Goal: Check status: Check status

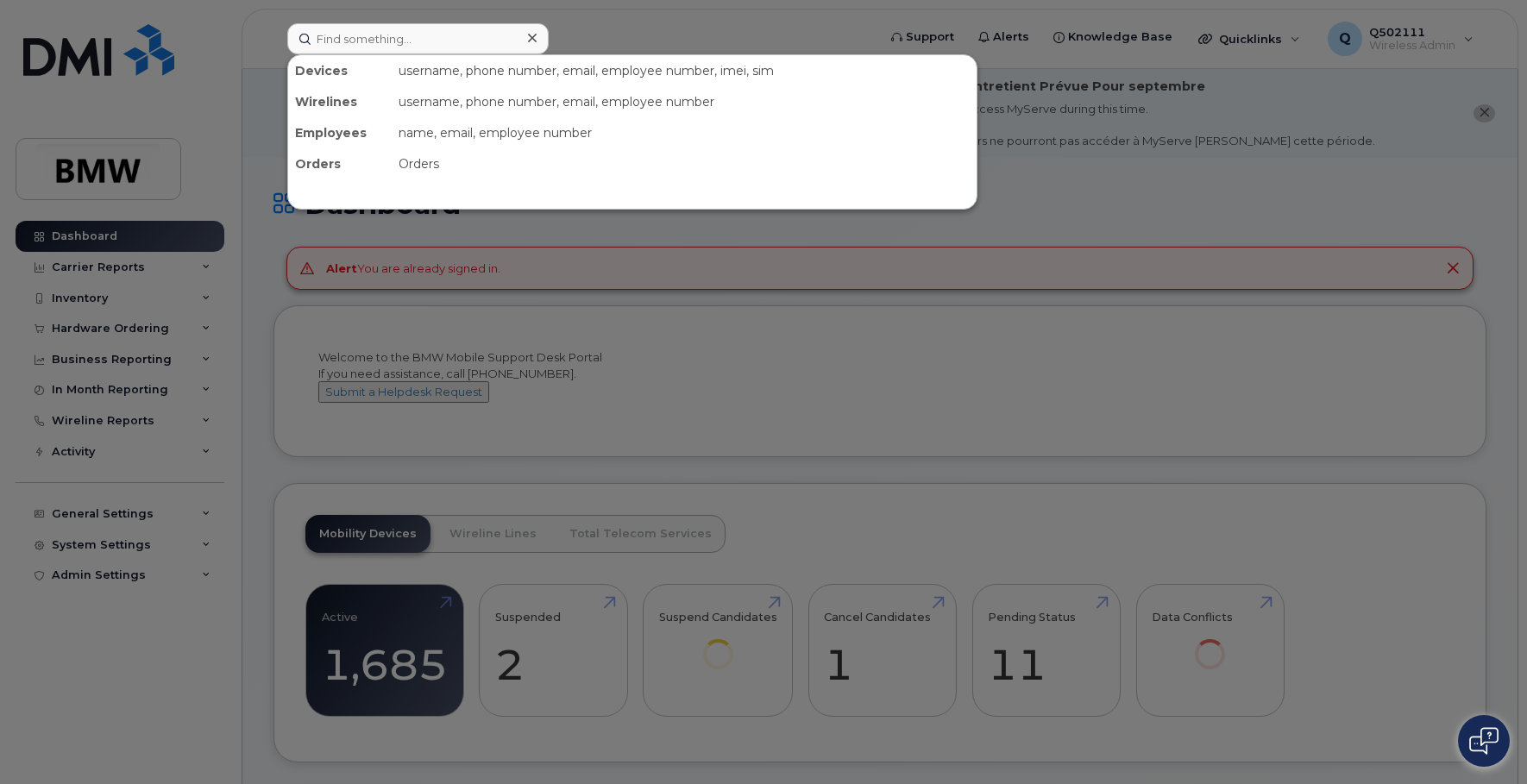
click at [578, 30] on div "Devices username, phone number, email, employee number, imei, sim Wirelines use…" at bounding box center [577, 38] width 606 height 31
click at [644, 33] on div at bounding box center [764, 392] width 1527 height 784
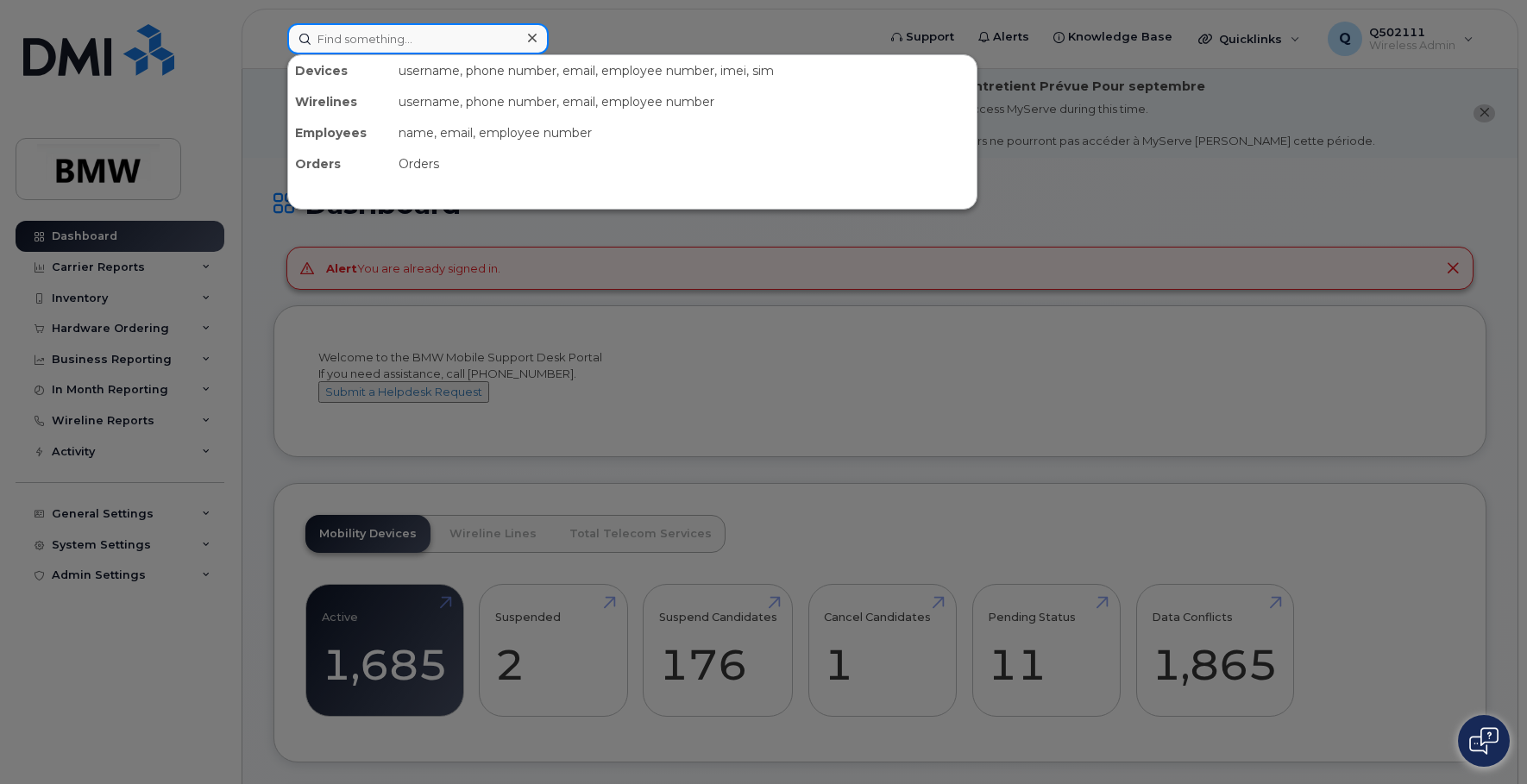
click at [468, 46] on input at bounding box center [418, 38] width 262 height 31
click at [659, 14] on div at bounding box center [764, 392] width 1527 height 784
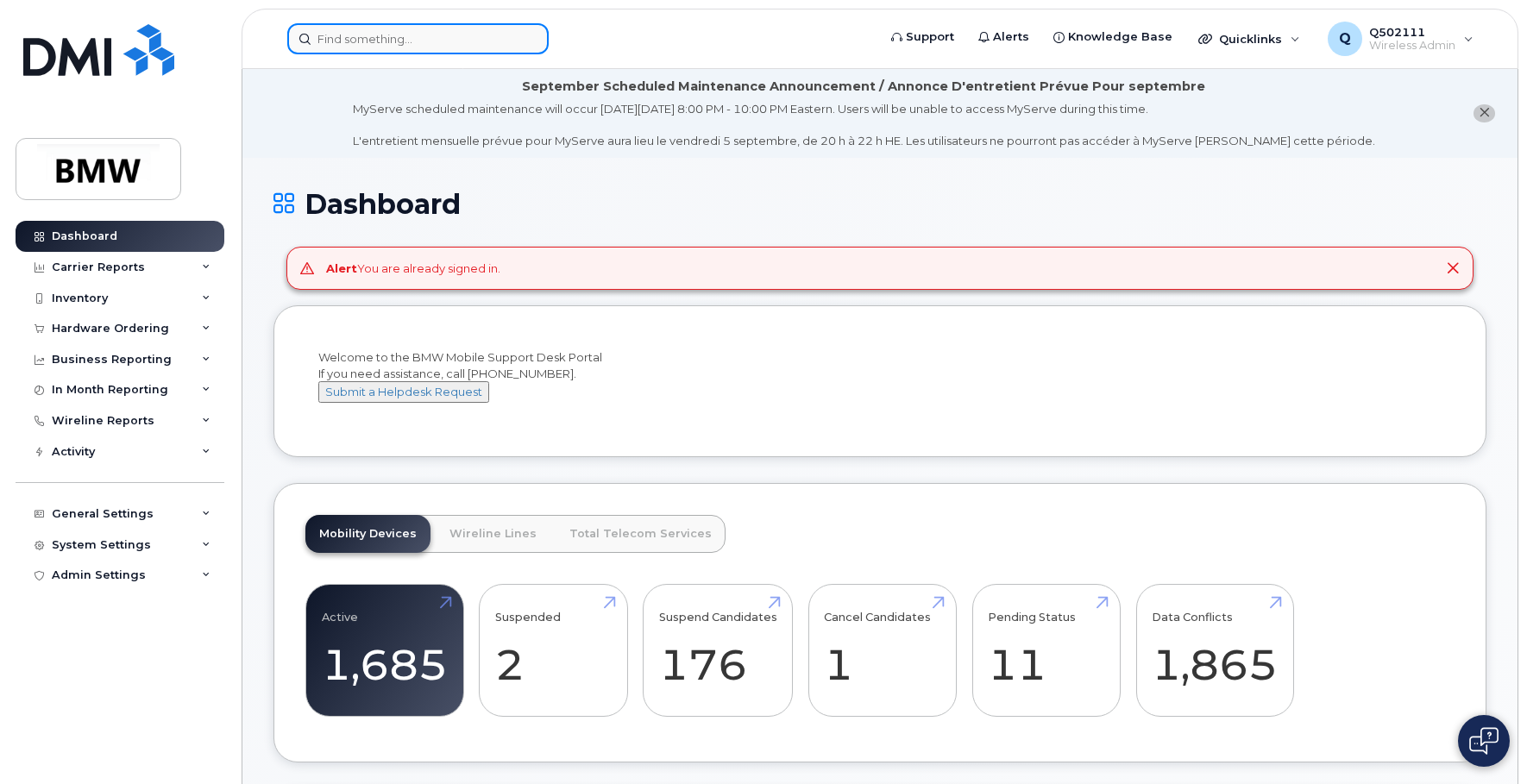
click at [464, 50] on input at bounding box center [418, 38] width 262 height 31
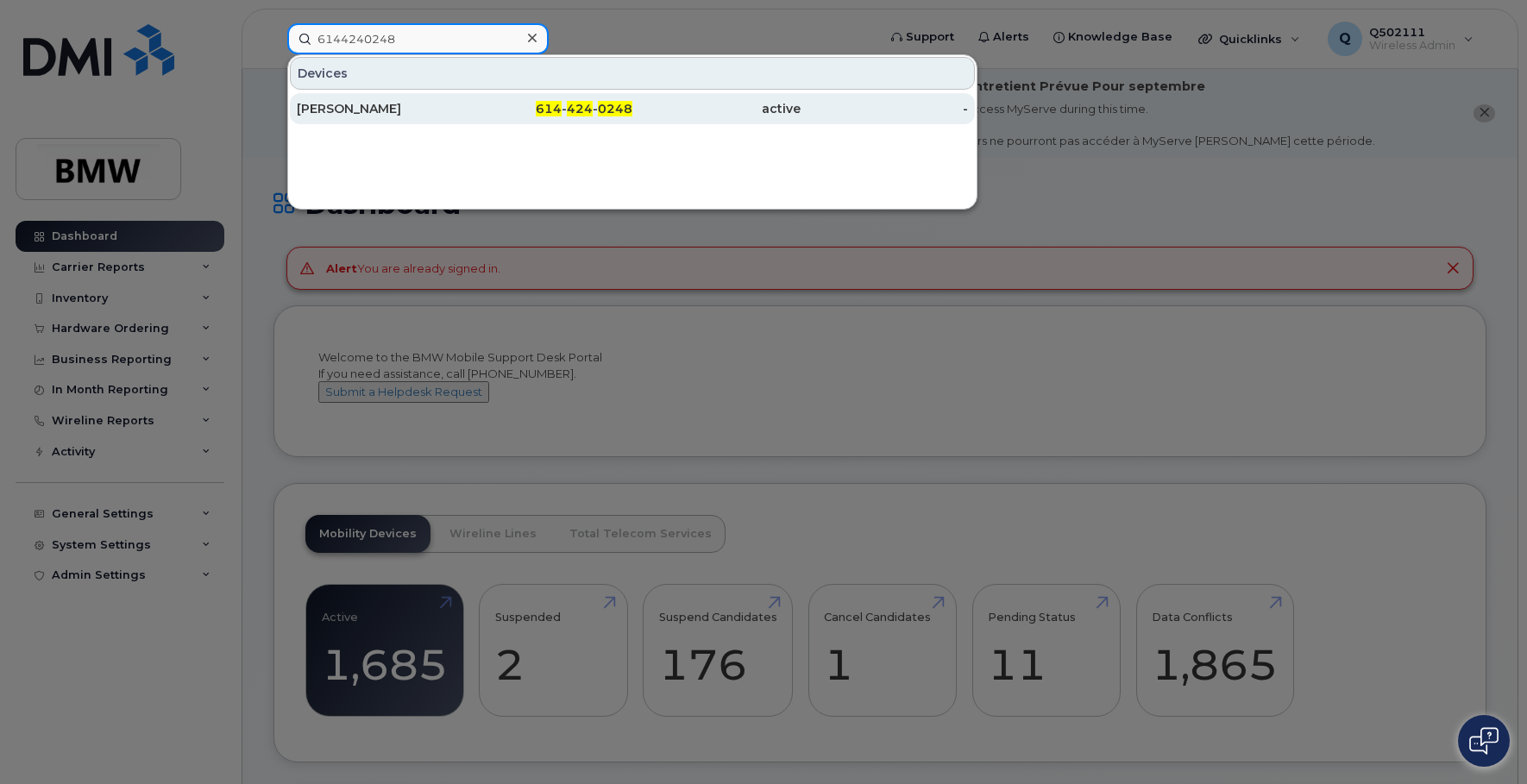
type input "6144240248"
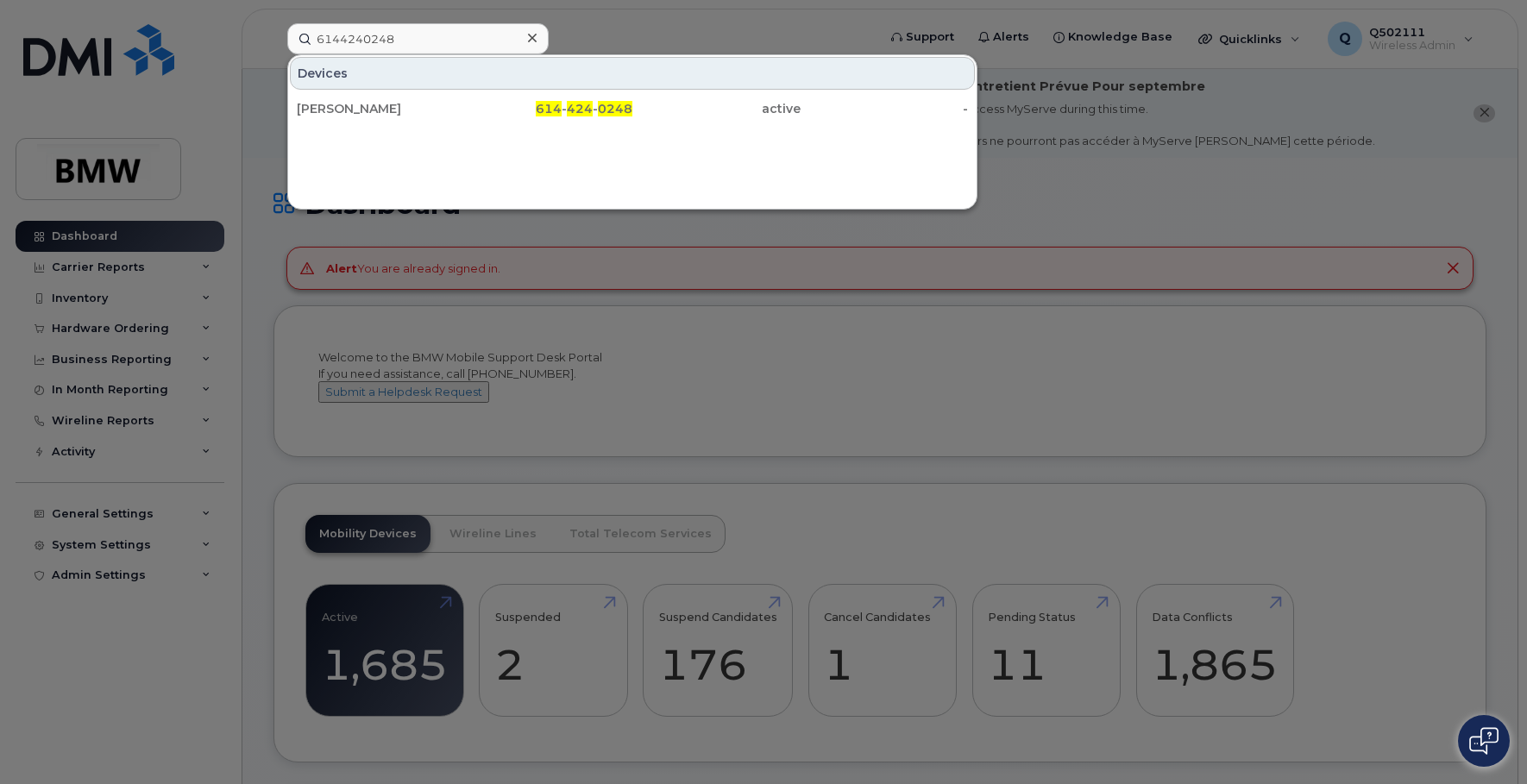
drag, startPoint x: 400, startPoint y: 114, endPoint x: 614, endPoint y: 187, distance: 226.1
click at [401, 114] on div "[PERSON_NAME]" at bounding box center [381, 108] width 168 height 17
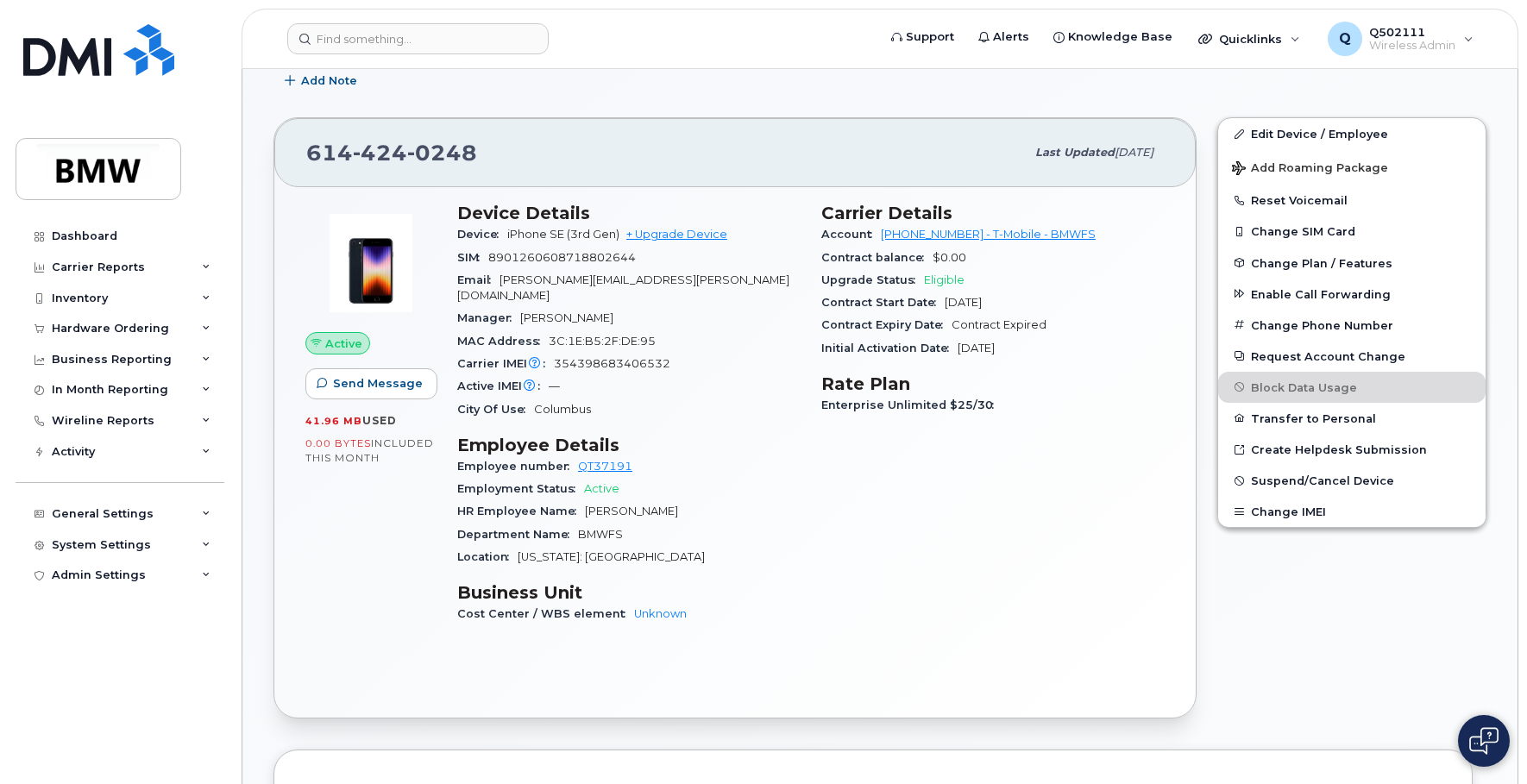
scroll to position [361, 0]
